Goal: Task Accomplishment & Management: Use online tool/utility

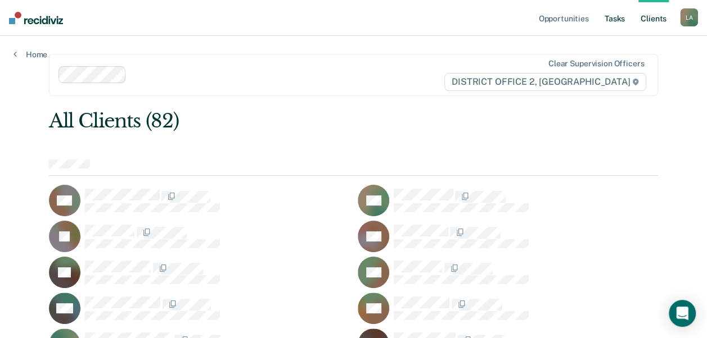
click at [615, 15] on link "Tasks" at bounding box center [614, 18] width 25 height 36
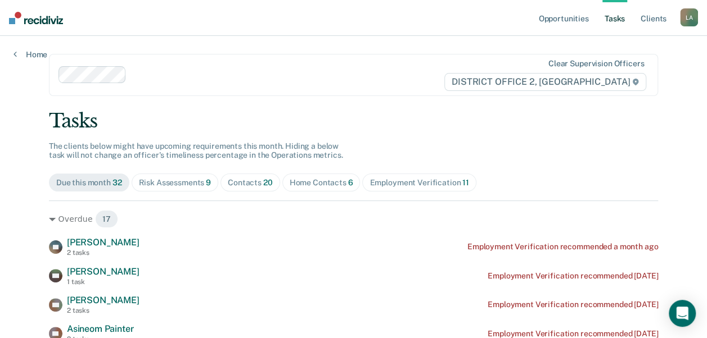
click at [148, 183] on div "Risk Assessments 9" at bounding box center [175, 183] width 73 height 10
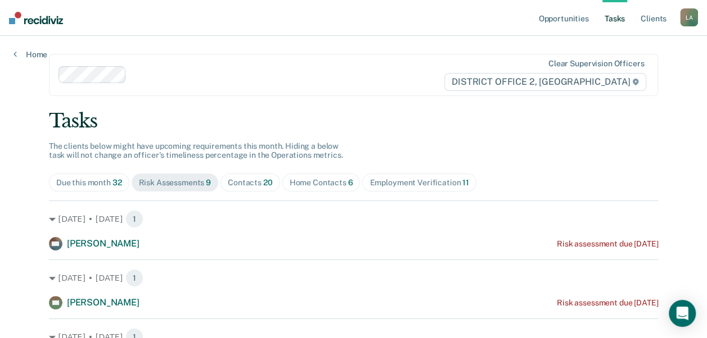
click at [229, 186] on div "Contacts 20" at bounding box center [250, 183] width 45 height 10
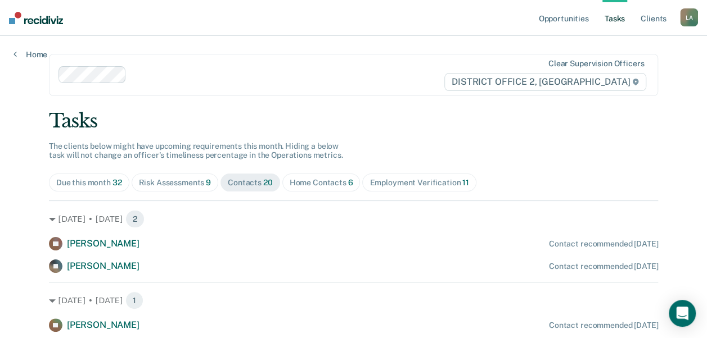
click at [313, 182] on div "Home Contacts 6" at bounding box center [322, 183] width 64 height 10
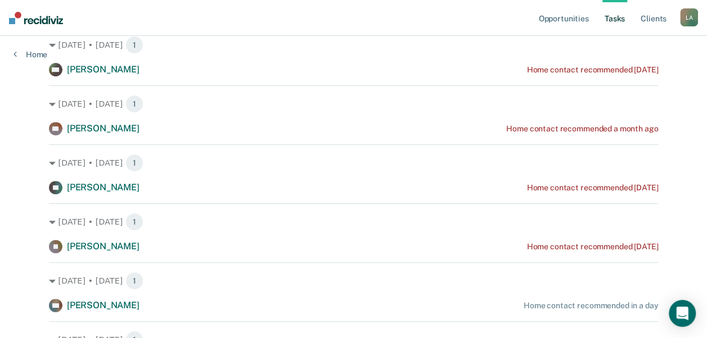
scroll to position [175, 0]
click at [394, 196] on div "[DATE] • [DATE] 1 RW [PERSON_NAME] Home contact recommended [DATE] [DATE] • [DA…" at bounding box center [353, 197] width 609 height 345
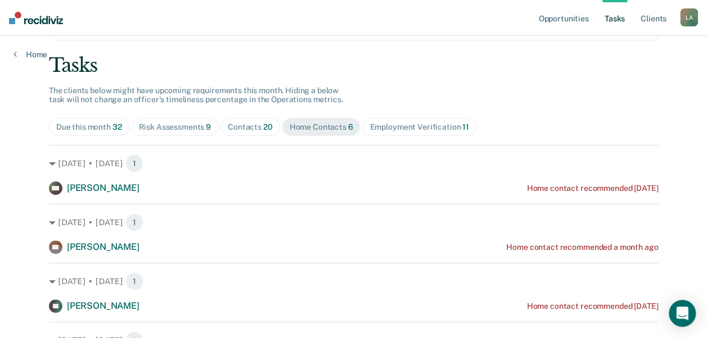
scroll to position [0, 0]
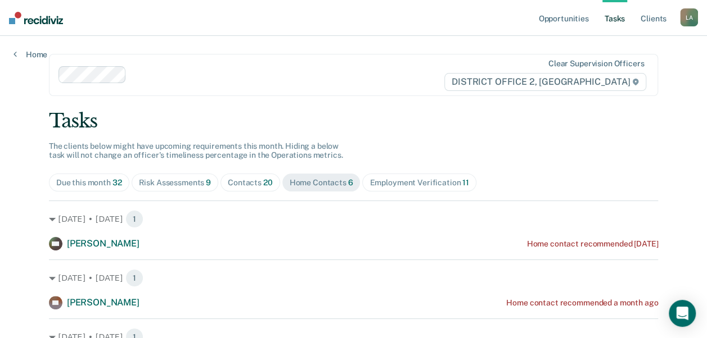
click at [410, 174] on span "Employment Verification 11" at bounding box center [419, 183] width 114 height 18
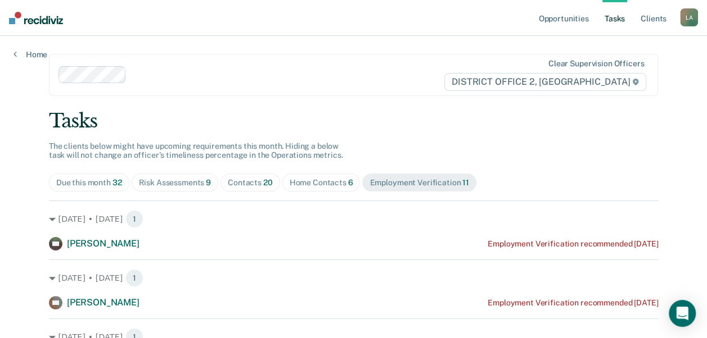
click at [160, 184] on div "Risk Assessments 9" at bounding box center [175, 183] width 73 height 10
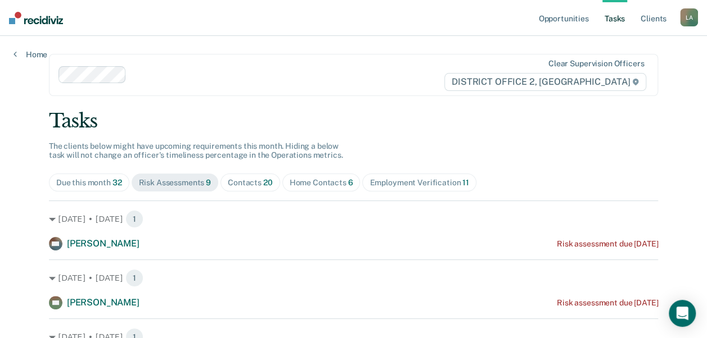
click at [302, 177] on span "Home Contacts 6" at bounding box center [321, 183] width 78 height 18
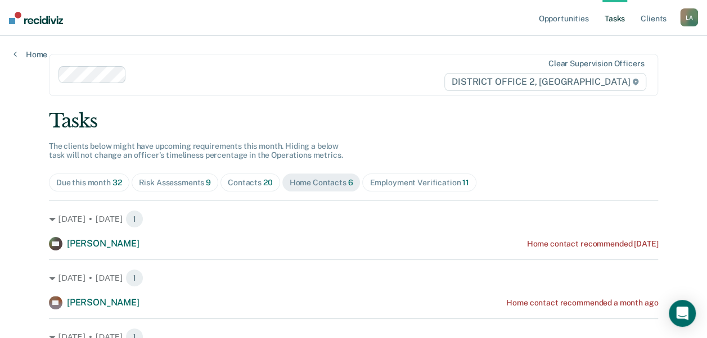
click at [245, 180] on div "Contacts 20" at bounding box center [250, 183] width 45 height 10
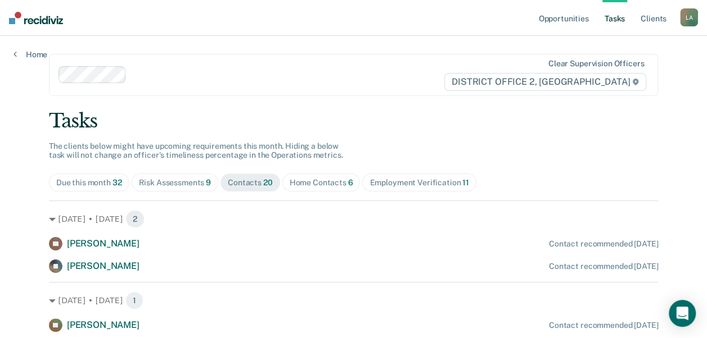
click at [417, 179] on div "Employment Verification 11" at bounding box center [418, 183] width 99 height 10
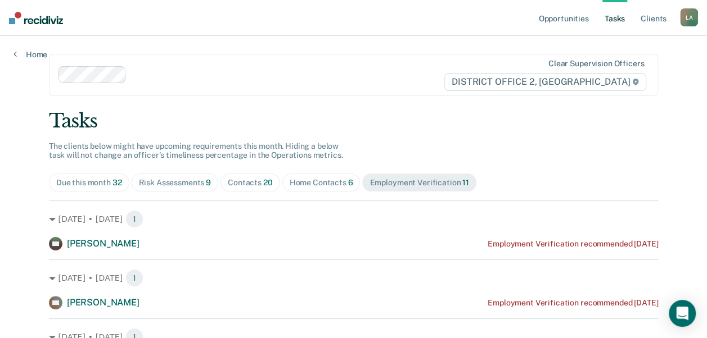
click at [299, 174] on span "Home Contacts 6" at bounding box center [321, 183] width 78 height 18
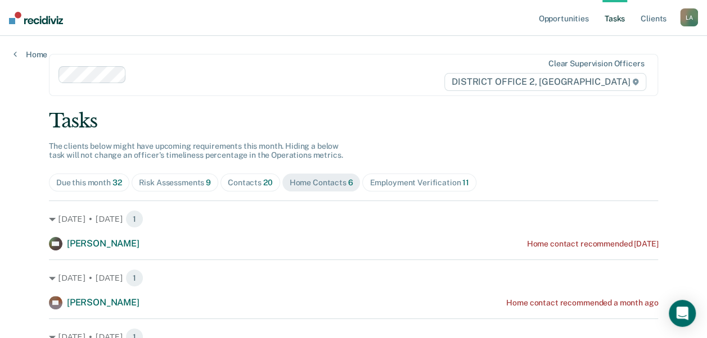
click at [228, 184] on div "Contacts 20" at bounding box center [250, 183] width 45 height 10
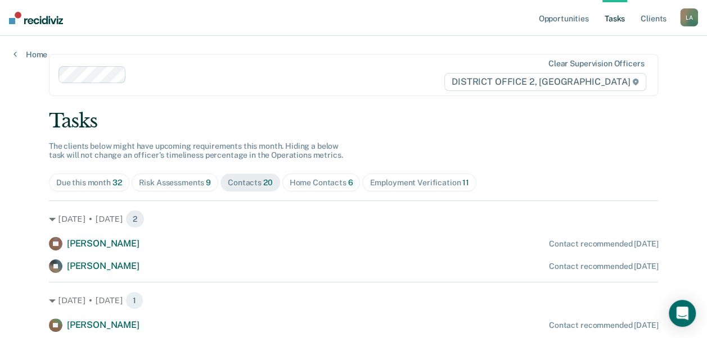
click at [160, 184] on div "Risk Assessments 9" at bounding box center [175, 183] width 73 height 10
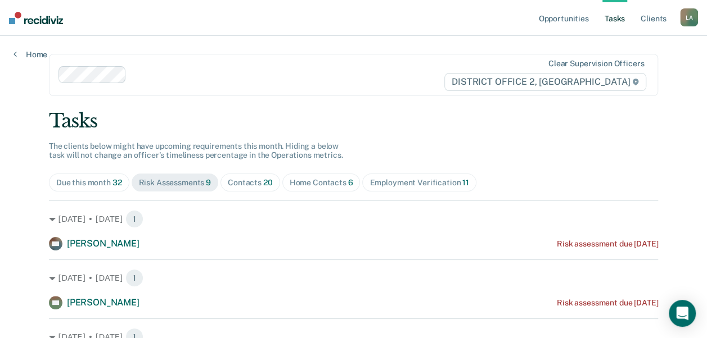
click at [87, 175] on span "Due this month 32" at bounding box center [89, 183] width 80 height 18
